Goal: Information Seeking & Learning: Learn about a topic

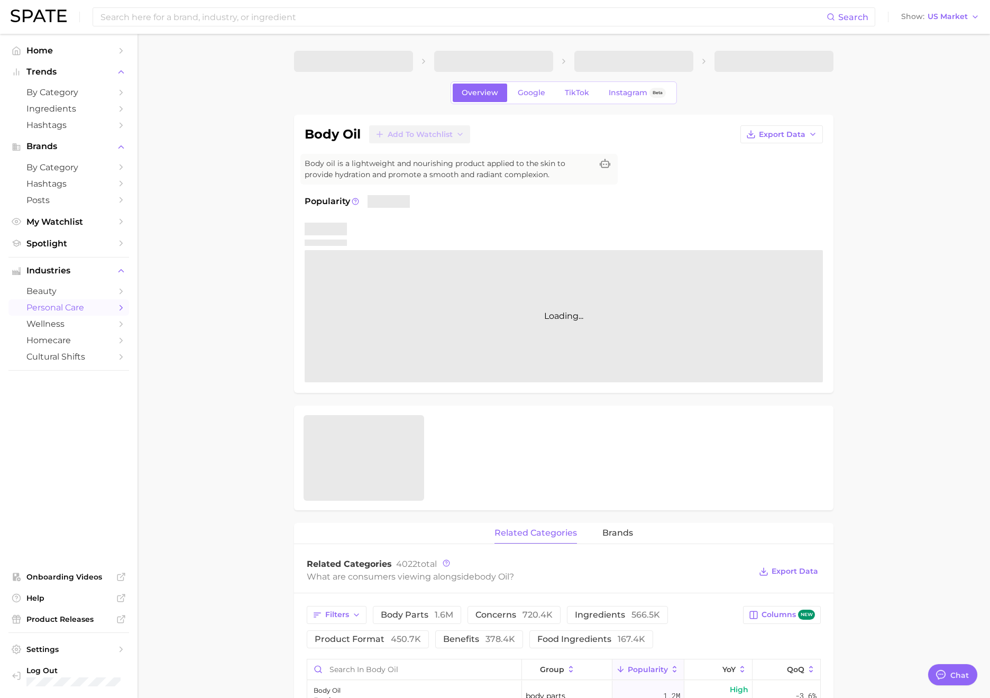
type textarea "x"
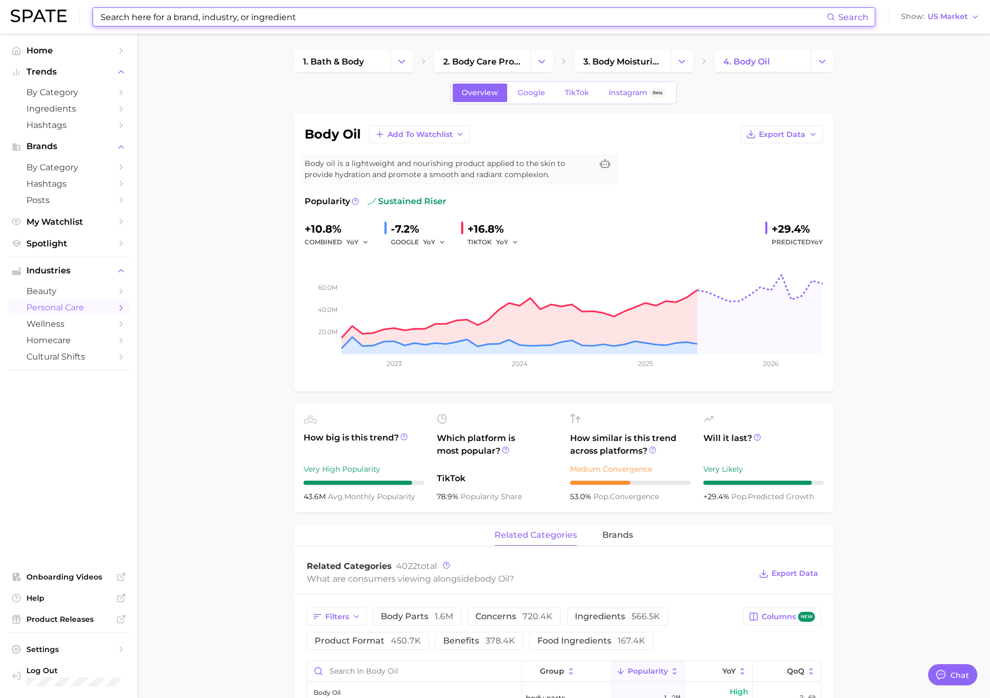
click at [407, 22] on input at bounding box center [462, 17] width 727 height 18
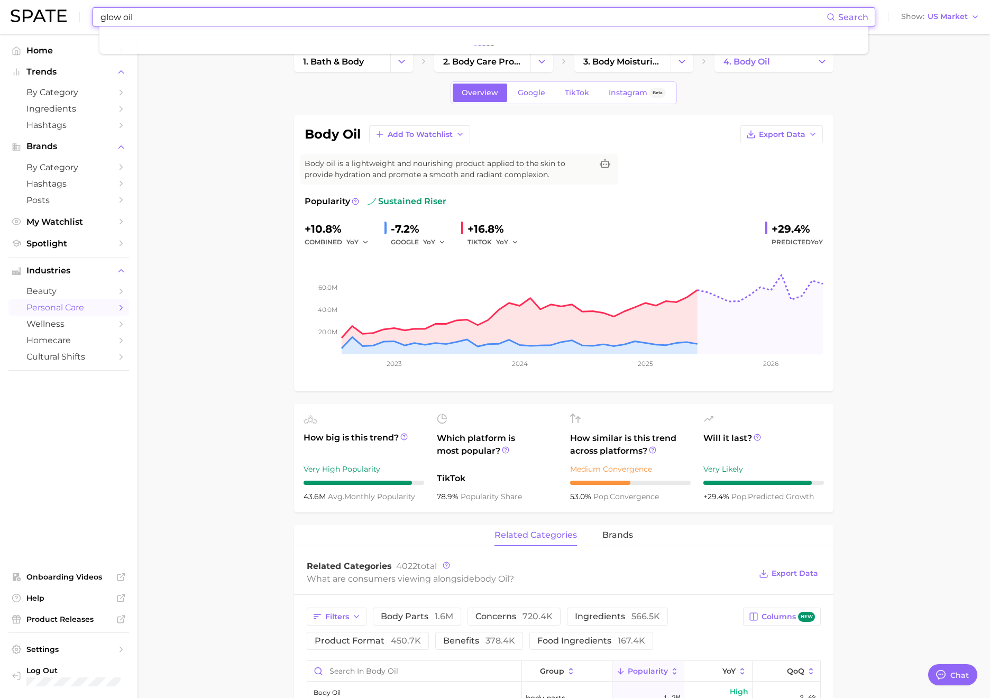
type input "glow oil"
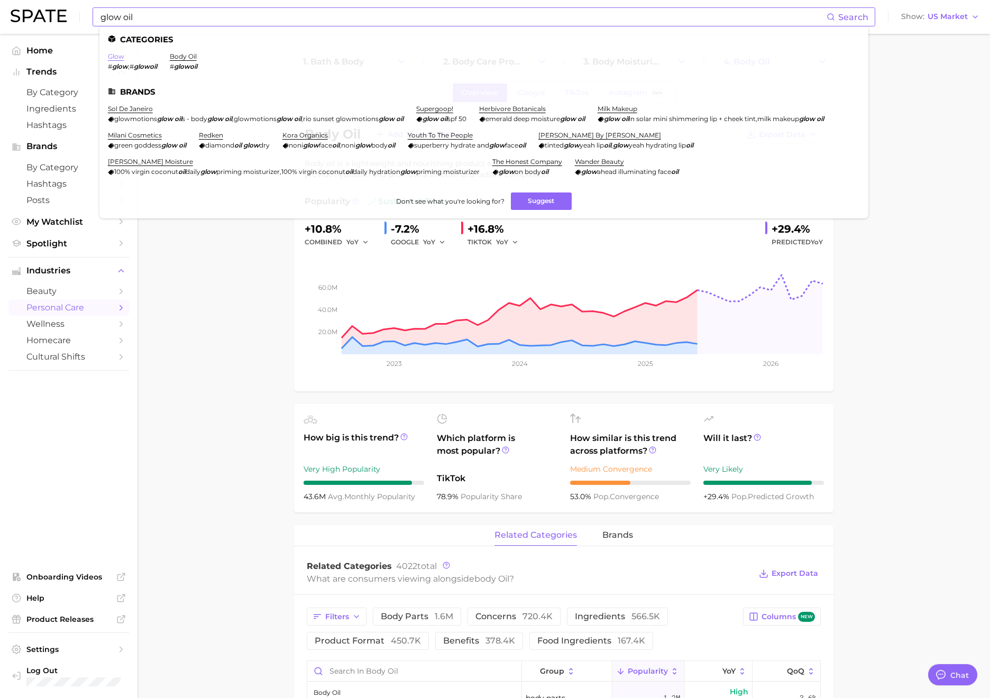
click at [121, 59] on link "glow" at bounding box center [116, 56] width 16 height 8
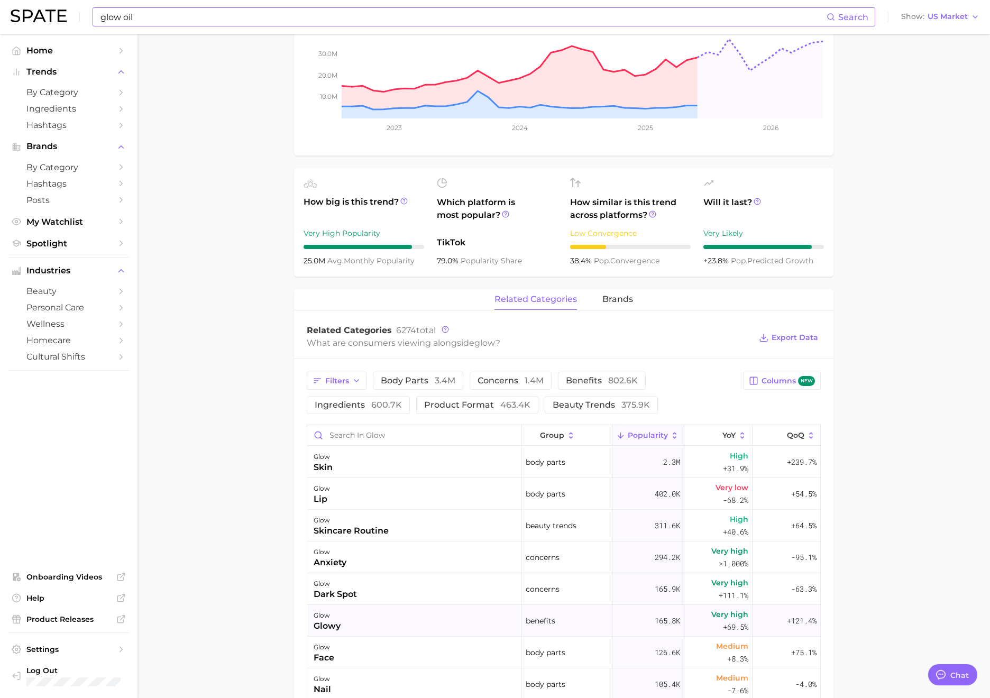
scroll to position [233, 0]
